Goal: Task Accomplishment & Management: Use online tool/utility

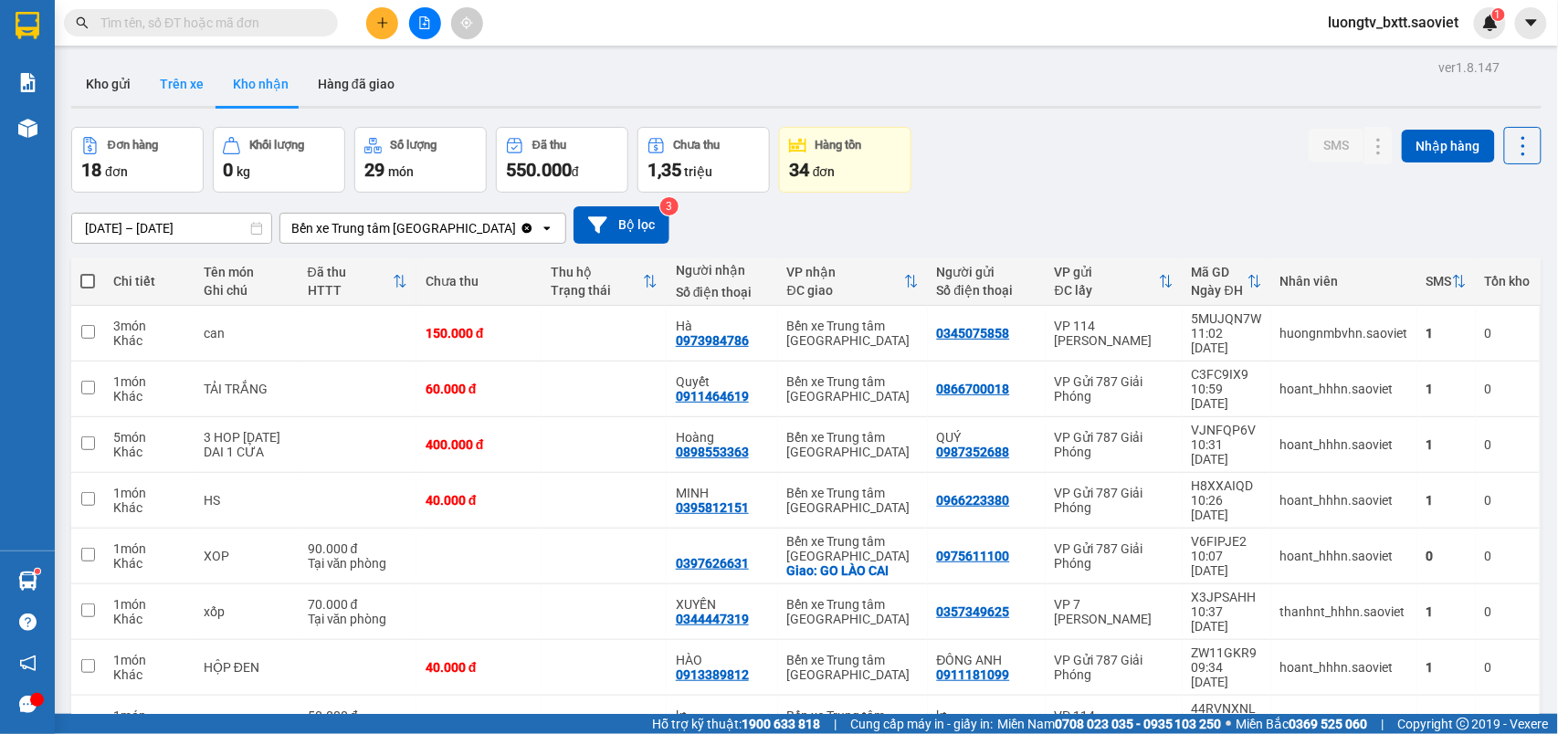
click at [187, 80] on button "Trên xe" at bounding box center [181, 84] width 73 height 44
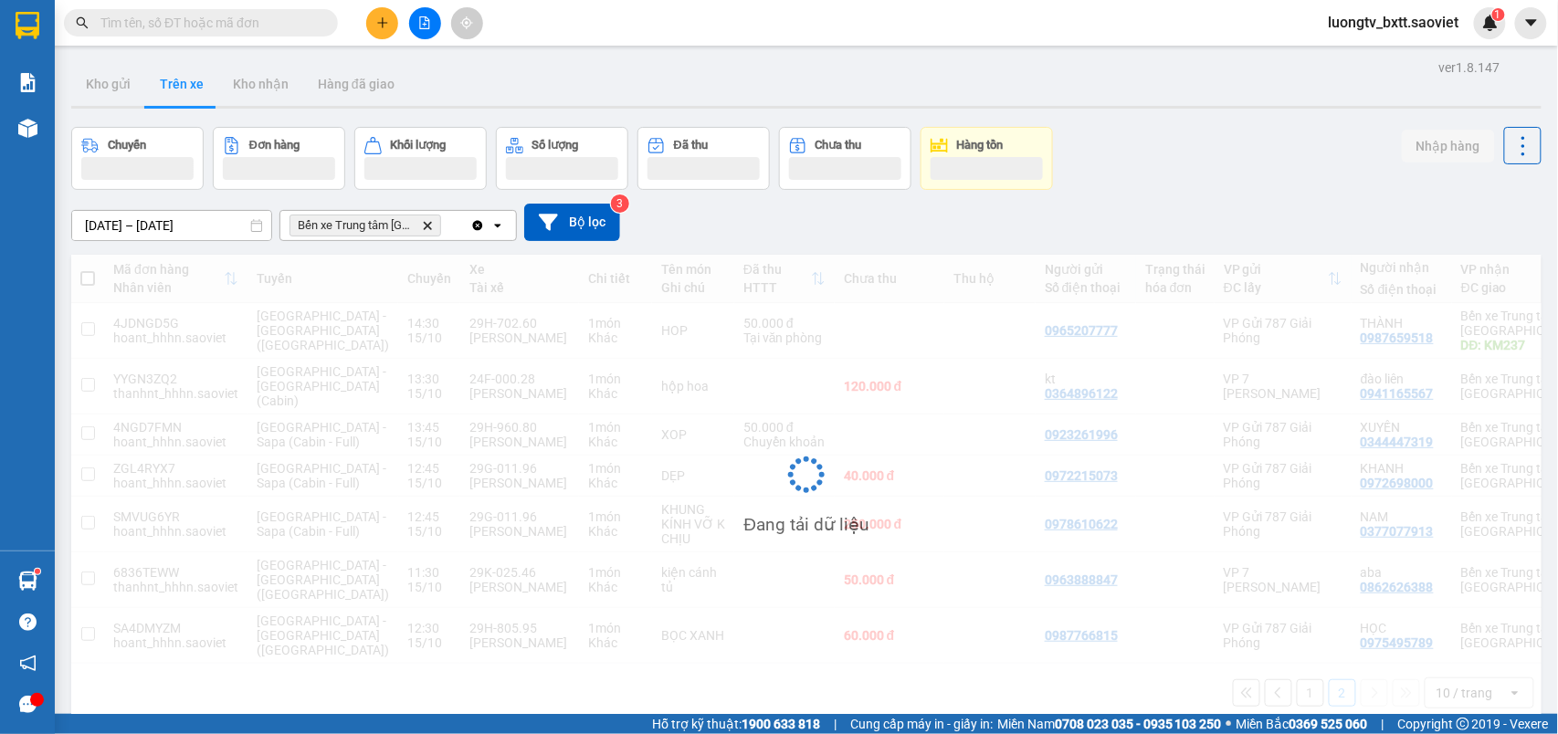
click at [1178, 165] on div "Chuyến Đơn hàng Khối lượng Số lượng Đã thu Chưa thu Hàng tồn Nhập hàng" at bounding box center [806, 158] width 1470 height 63
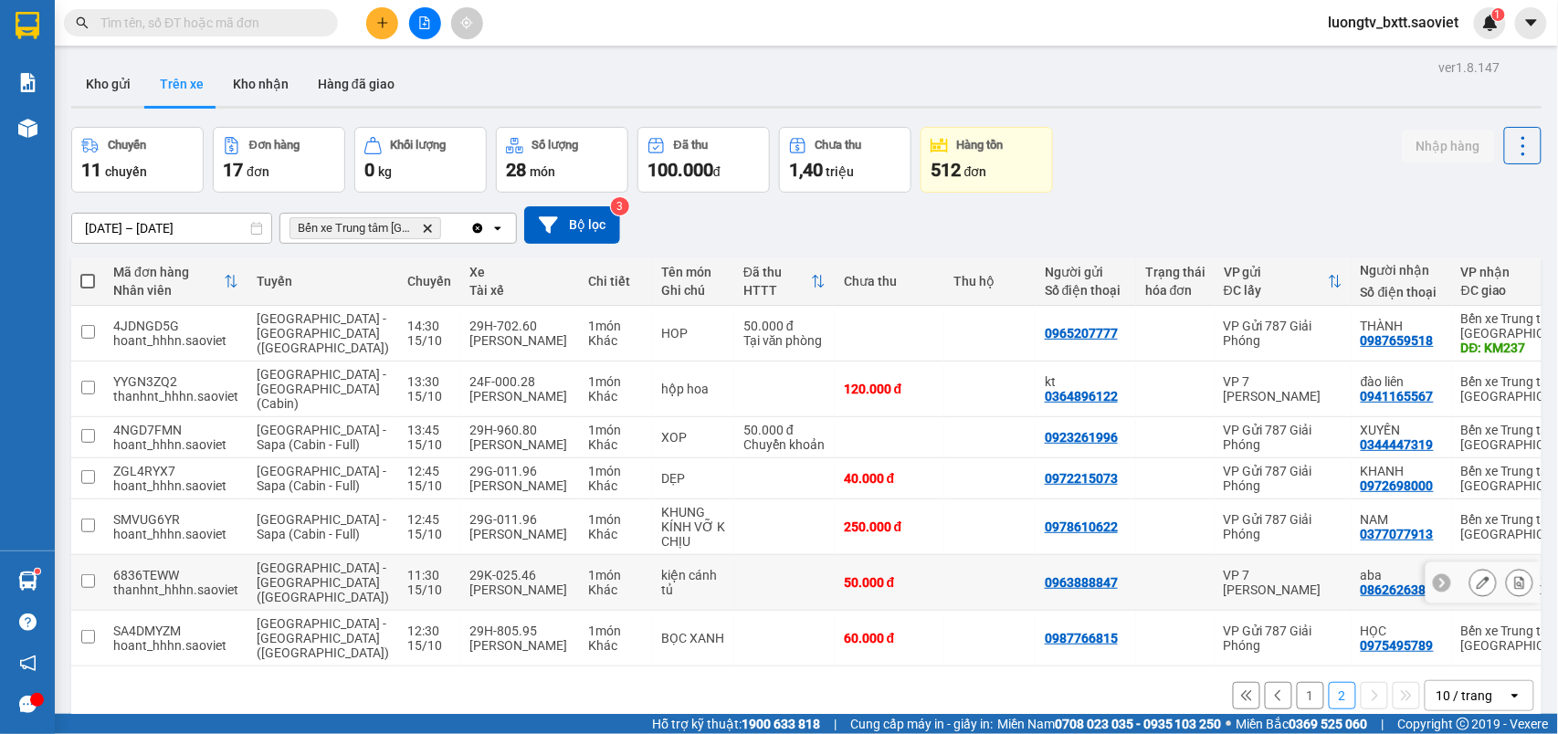
click at [734, 579] on td at bounding box center [784, 583] width 100 height 56
checkbox input "true"
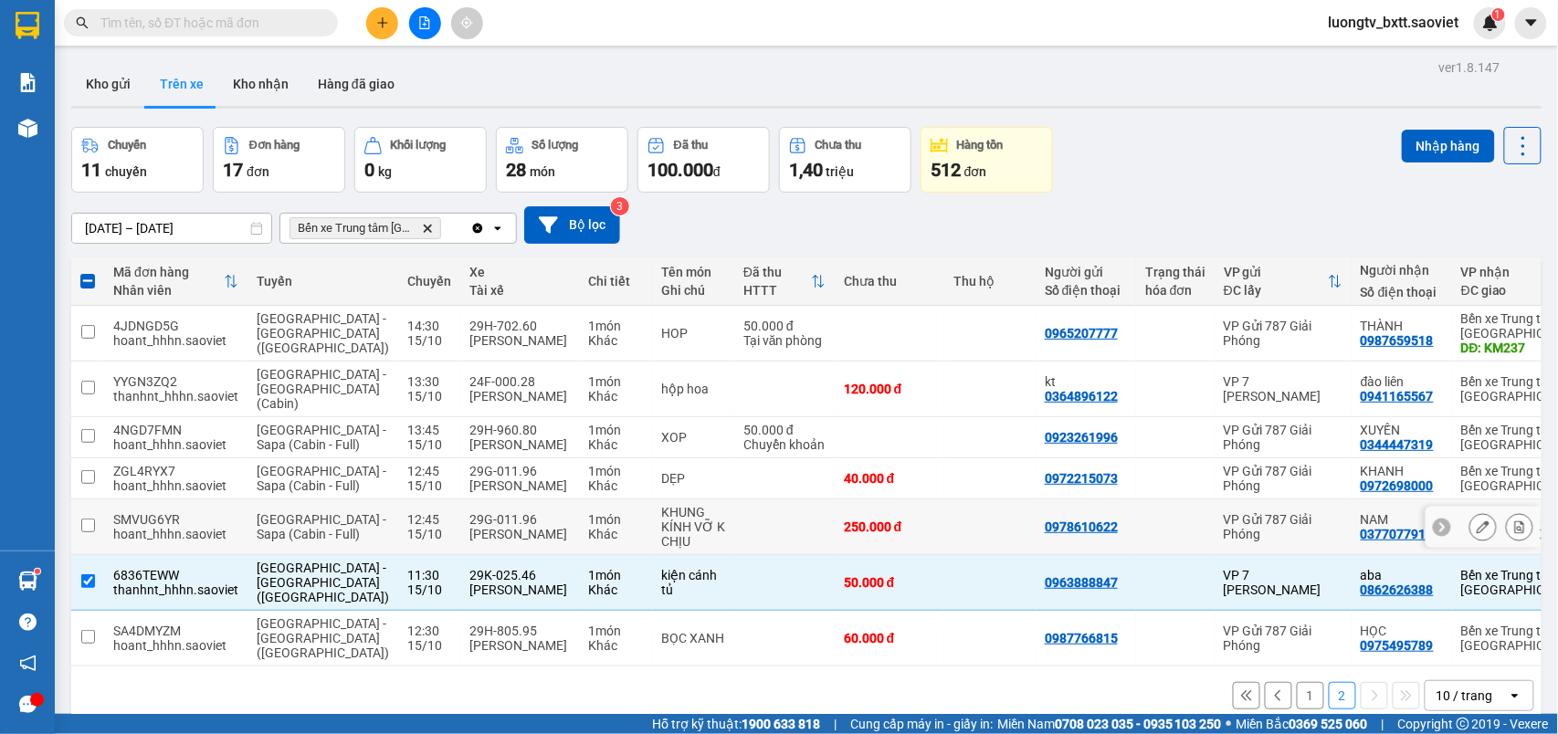
click at [734, 541] on td at bounding box center [784, 528] width 100 height 56
checkbox input "true"
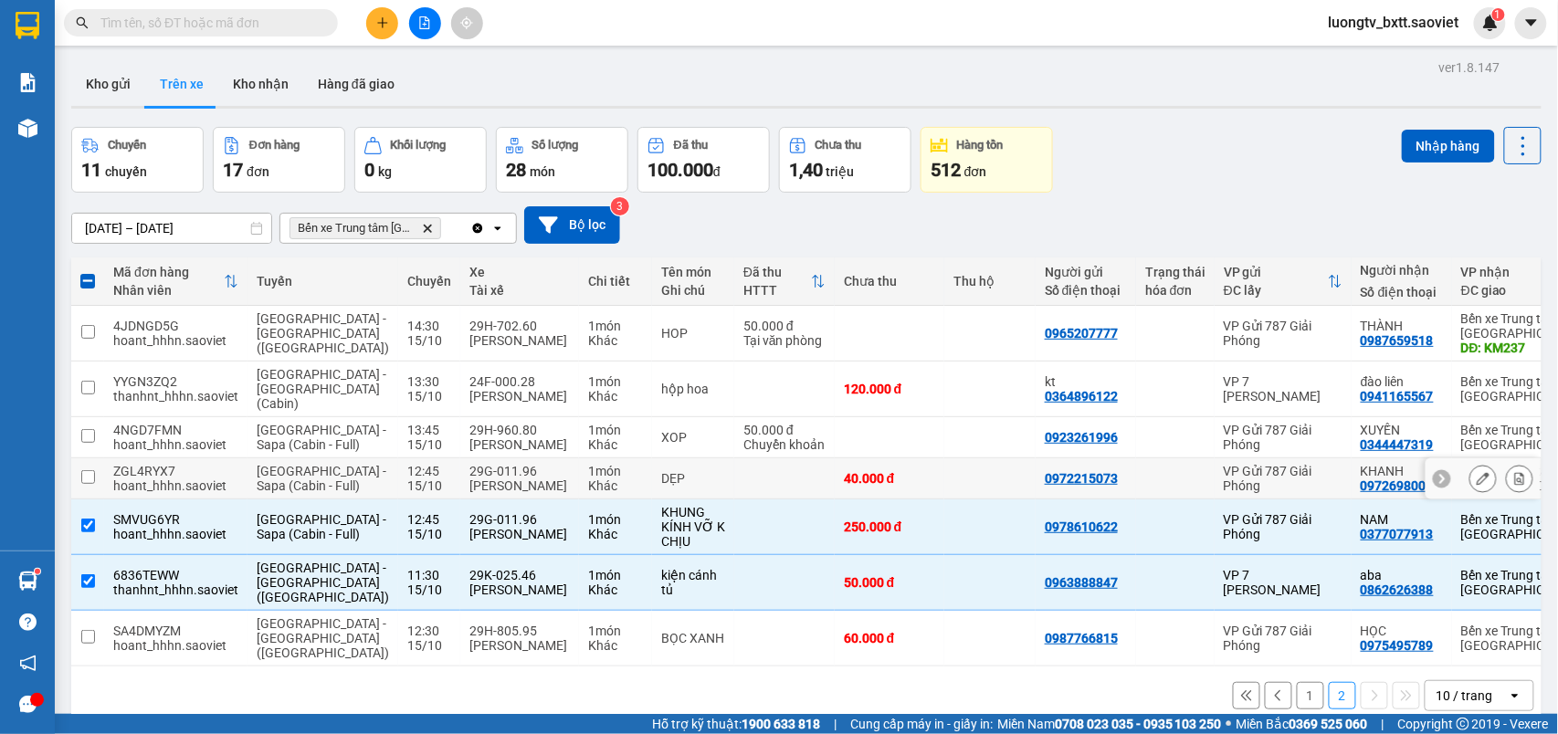
click at [734, 486] on td at bounding box center [784, 478] width 100 height 41
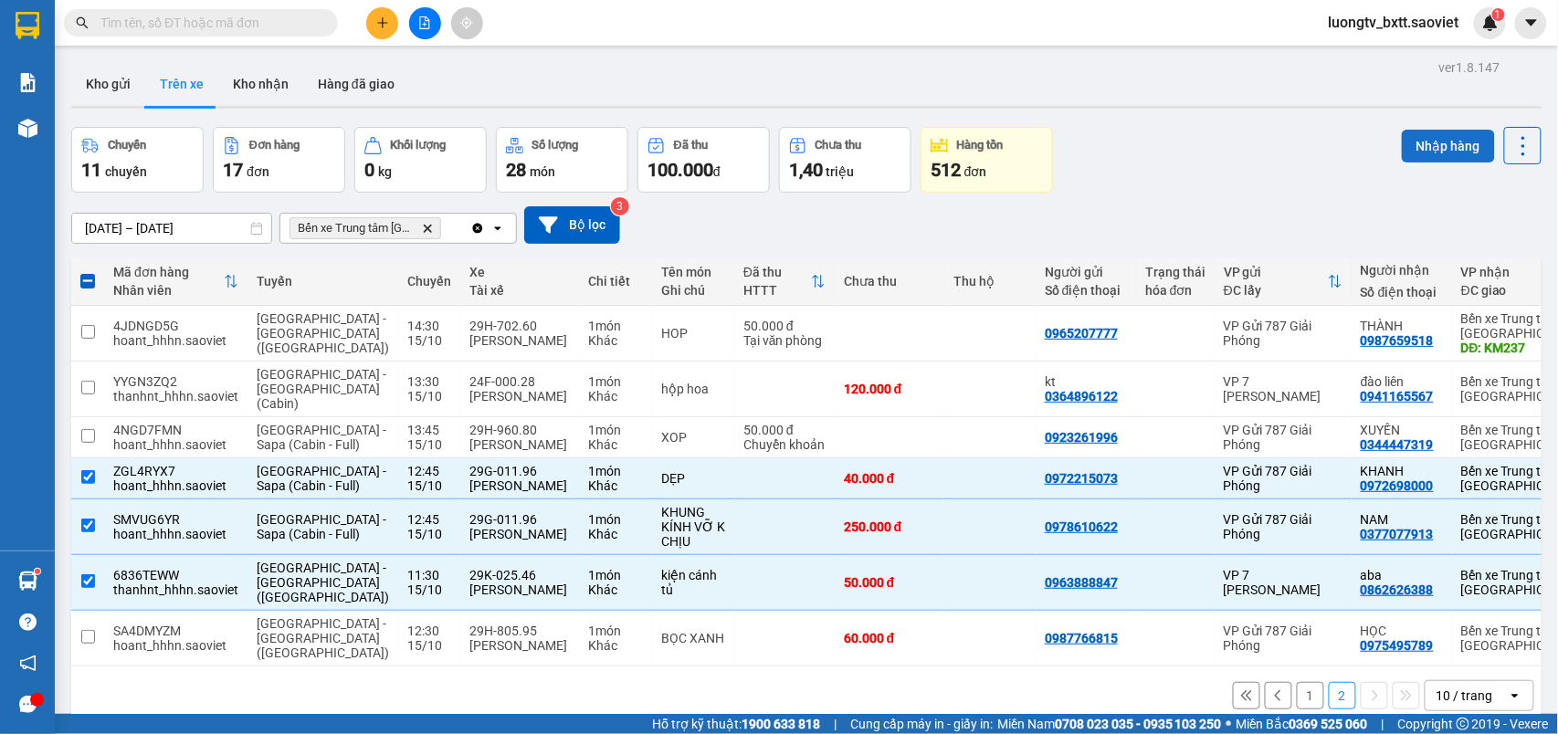
click at [1414, 148] on button "Nhập hàng" at bounding box center [1448, 146] width 93 height 33
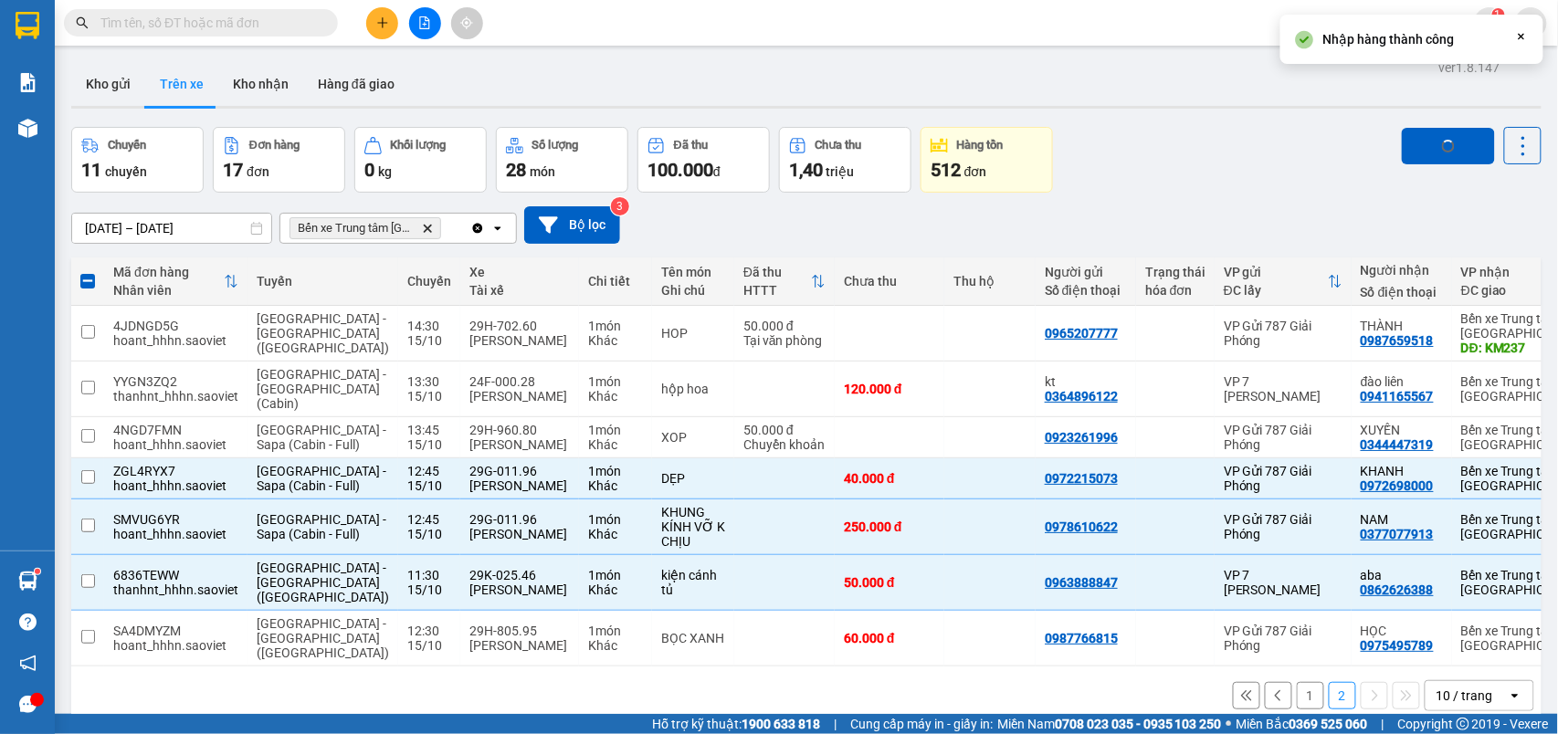
checkbox input "false"
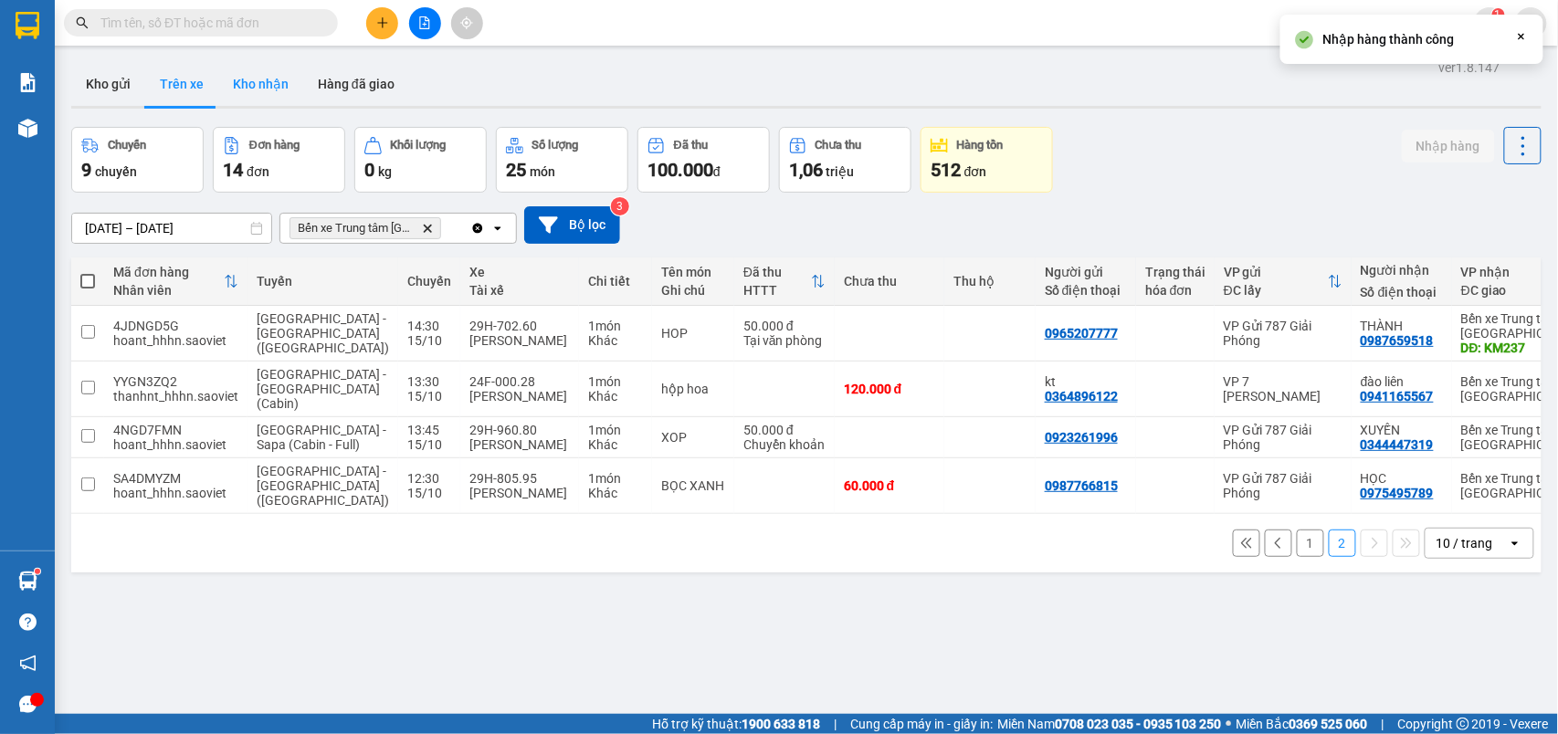
click at [276, 86] on button "Kho nhận" at bounding box center [260, 84] width 85 height 44
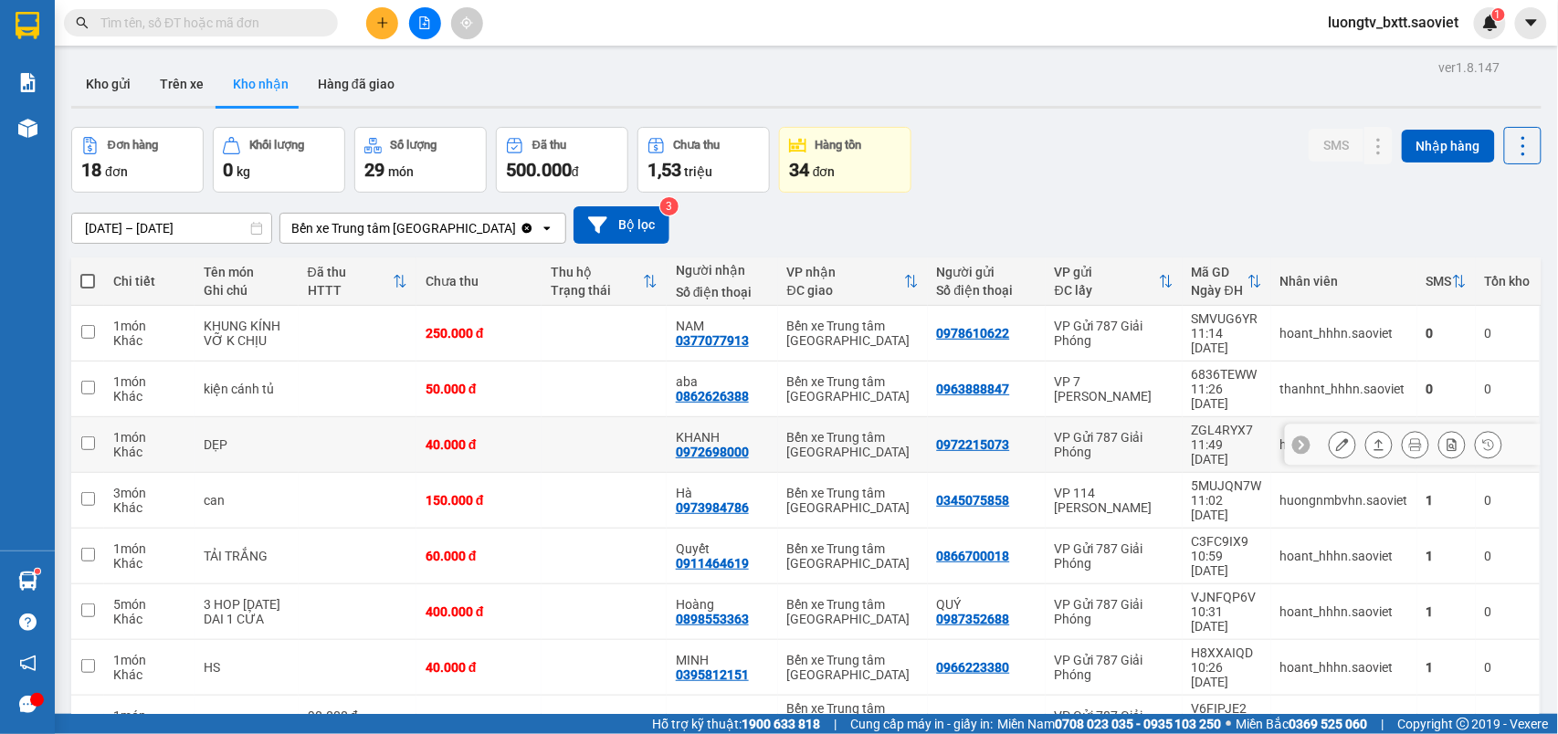
drag, startPoint x: 575, startPoint y: 393, endPoint x: 588, endPoint y: 369, distance: 27.0
click at [575, 417] on td at bounding box center [604, 445] width 125 height 56
checkbox input "true"
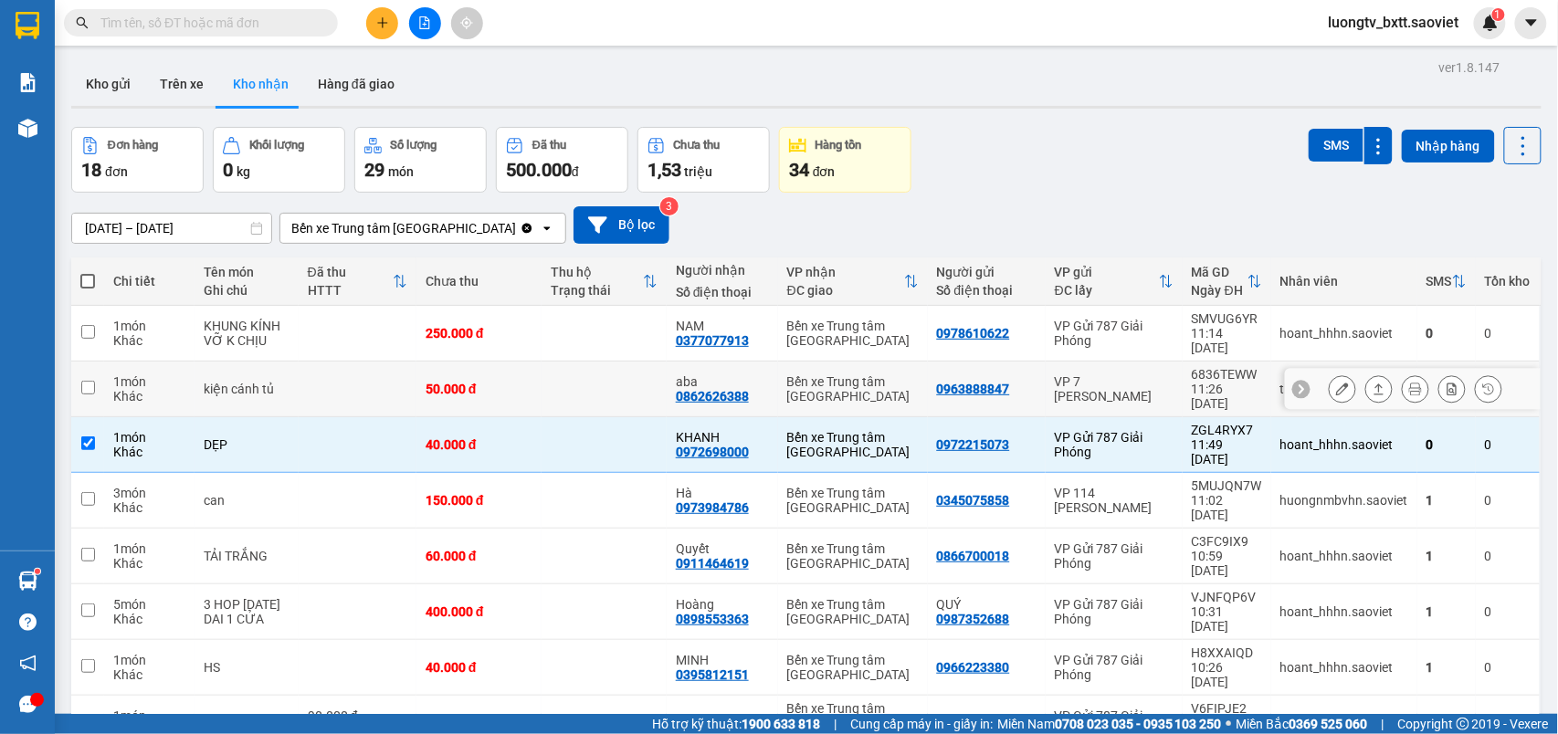
click at [588, 363] on td at bounding box center [604, 390] width 125 height 56
checkbox input "true"
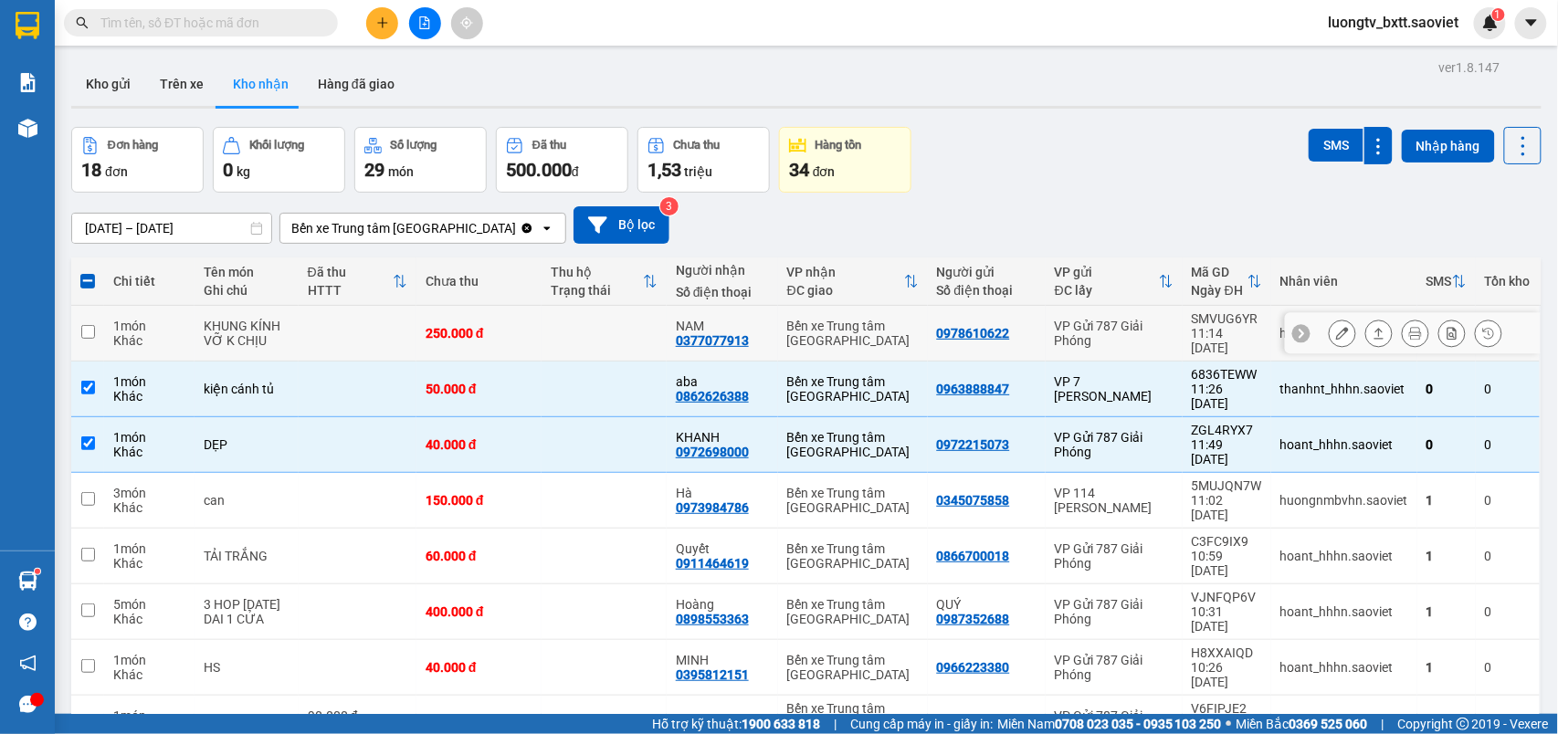
click at [594, 337] on td at bounding box center [604, 334] width 125 height 56
checkbox input "true"
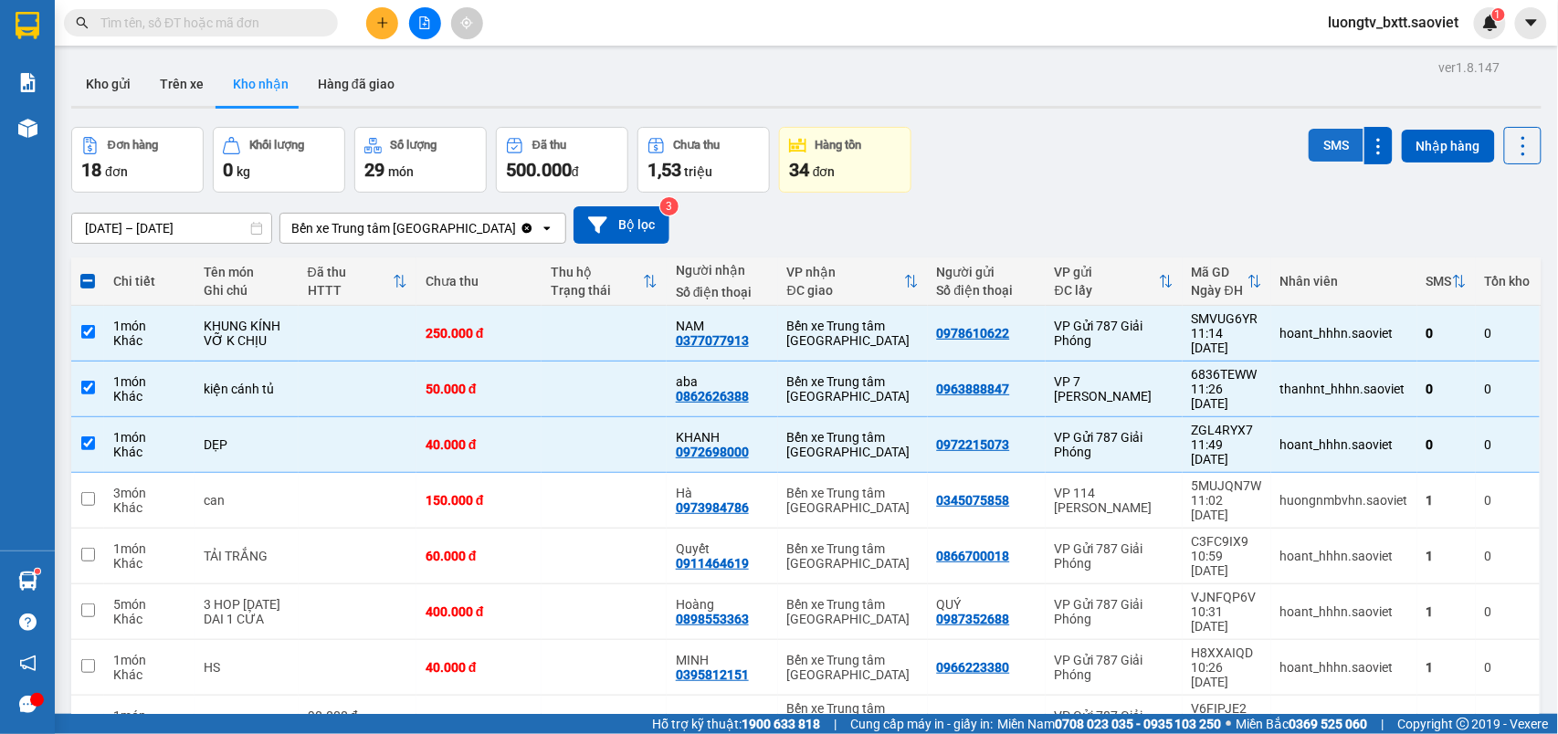
click at [1320, 147] on button "SMS" at bounding box center [1336, 145] width 55 height 33
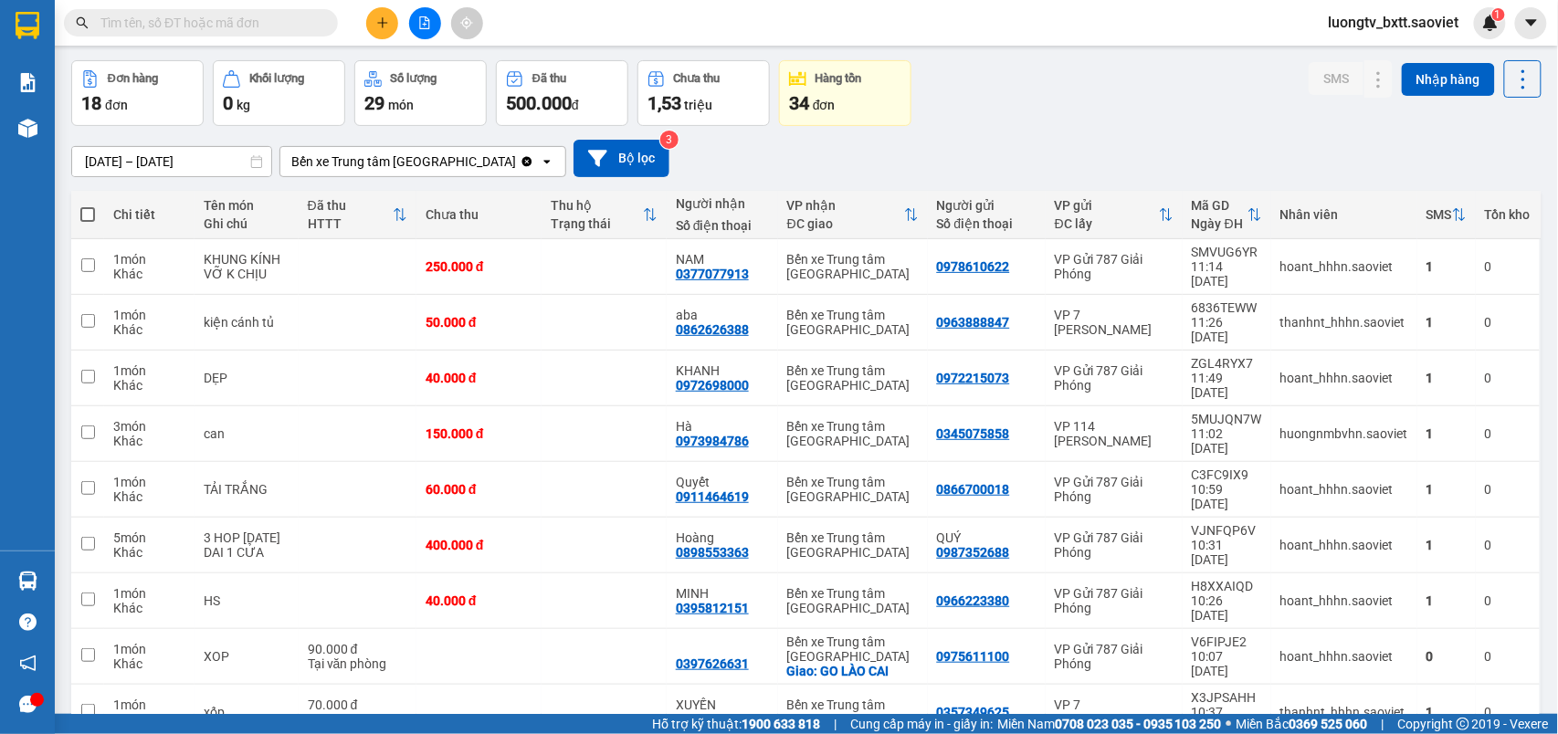
scroll to position [97, 0]
